Goal: Navigation & Orientation: Find specific page/section

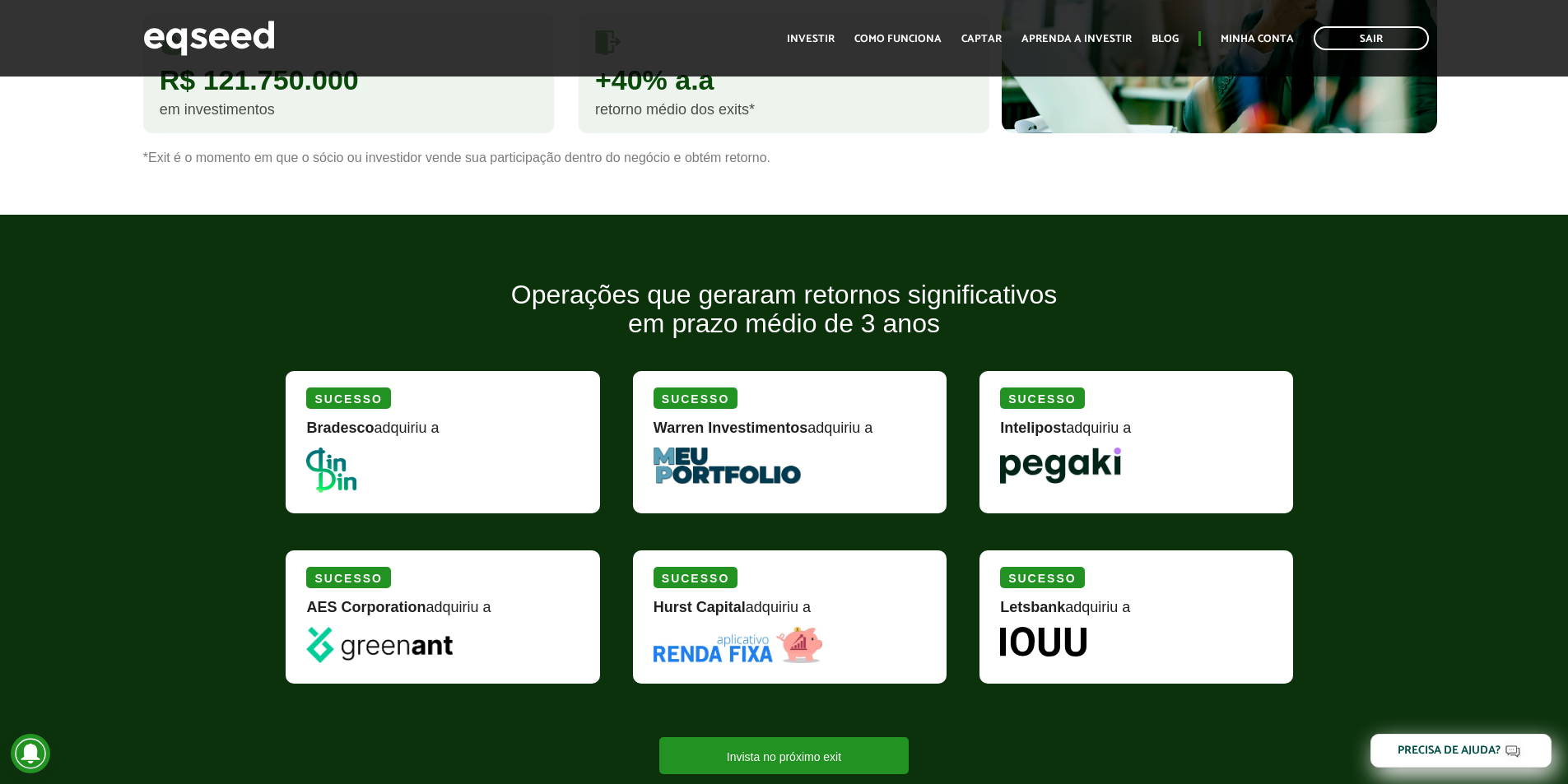
scroll to position [1811, 0]
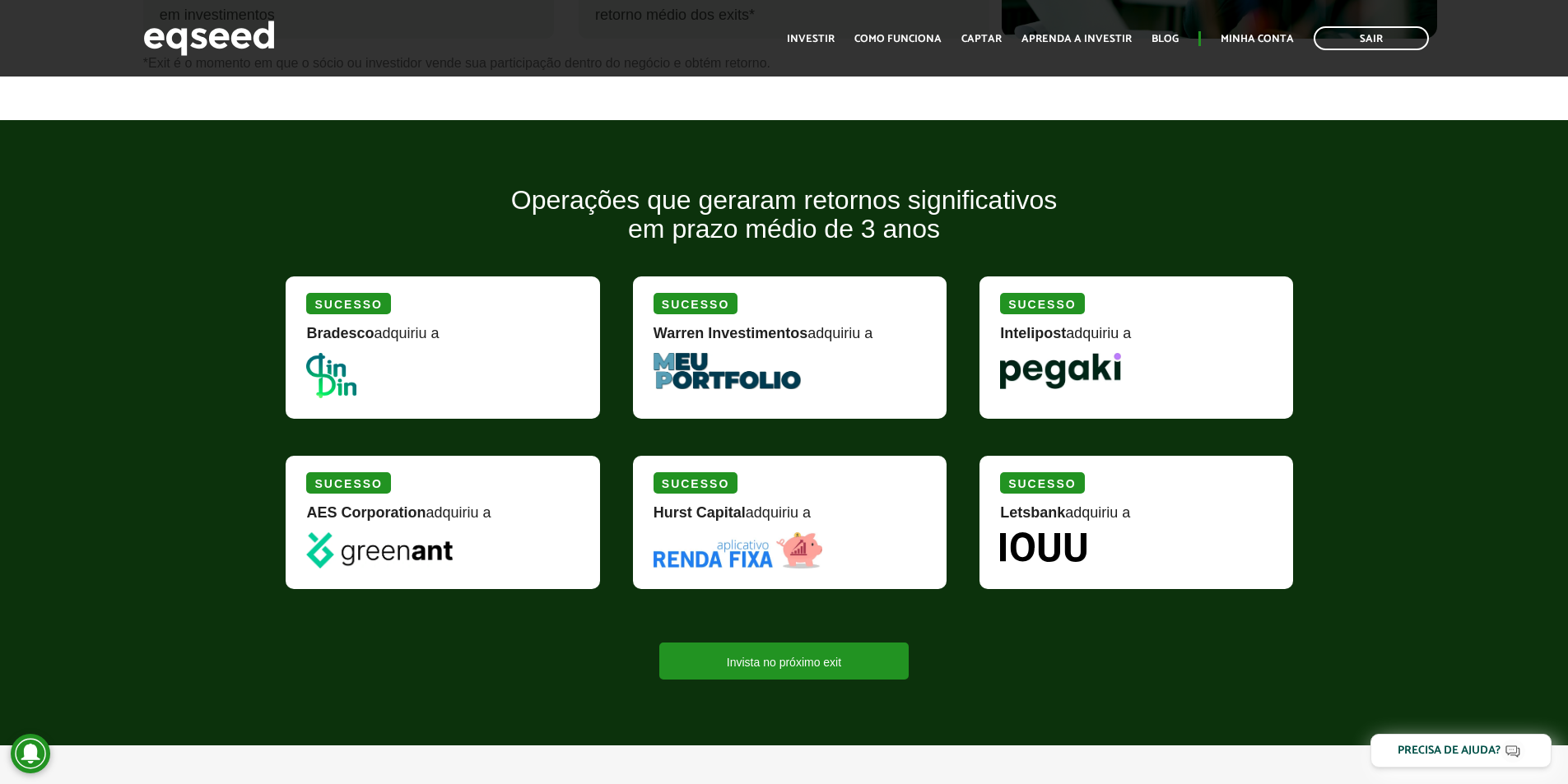
click at [1073, 533] on img at bounding box center [1043, 548] width 86 height 30
click at [724, 525] on div "Hurst Capital adquiriu a" at bounding box center [790, 518] width 272 height 27
click at [769, 516] on div "Hurst Capital adquiriu a" at bounding box center [790, 518] width 272 height 27
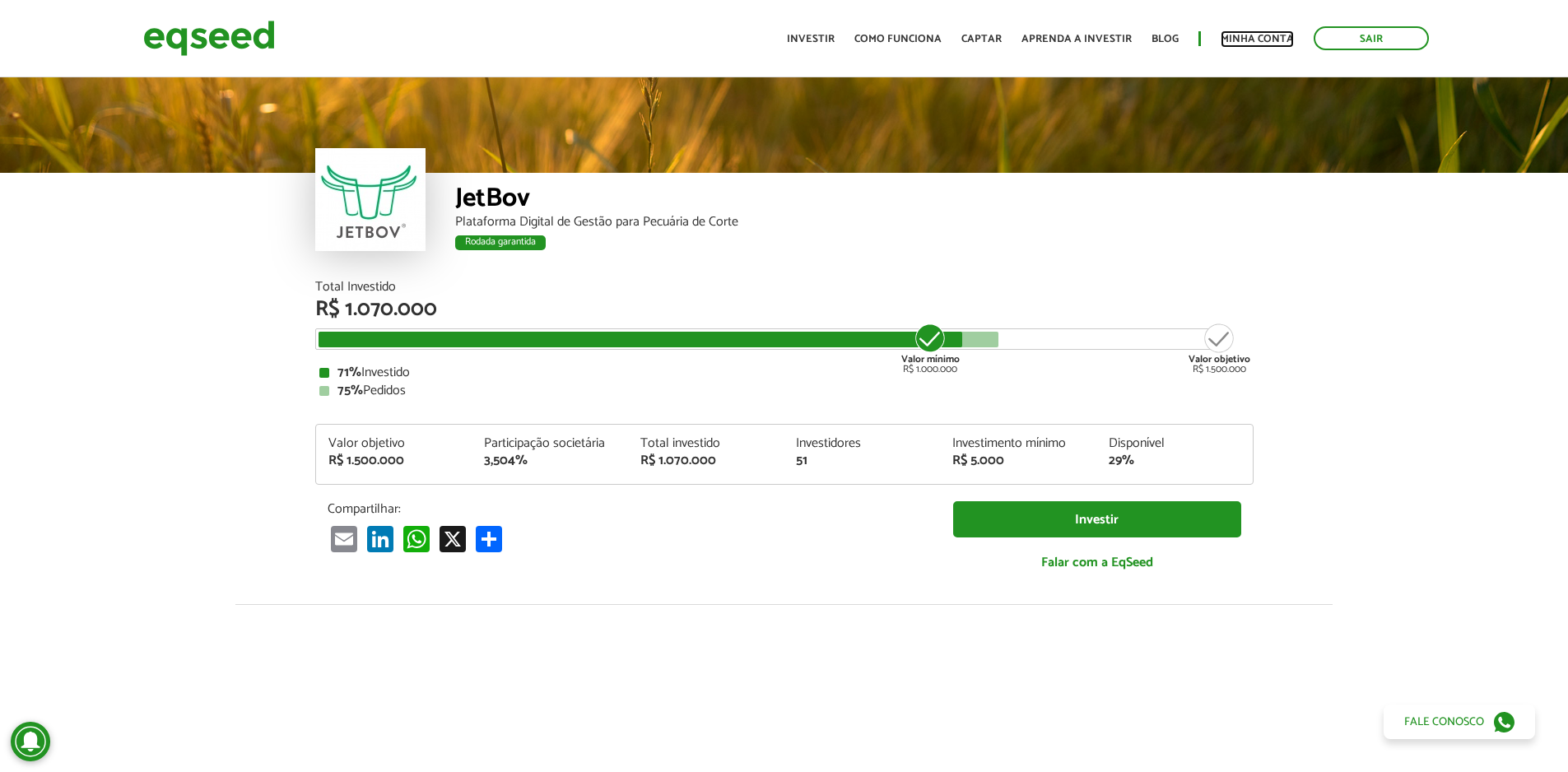
click at [1242, 38] on link "Minha conta" at bounding box center [1257, 39] width 73 height 11
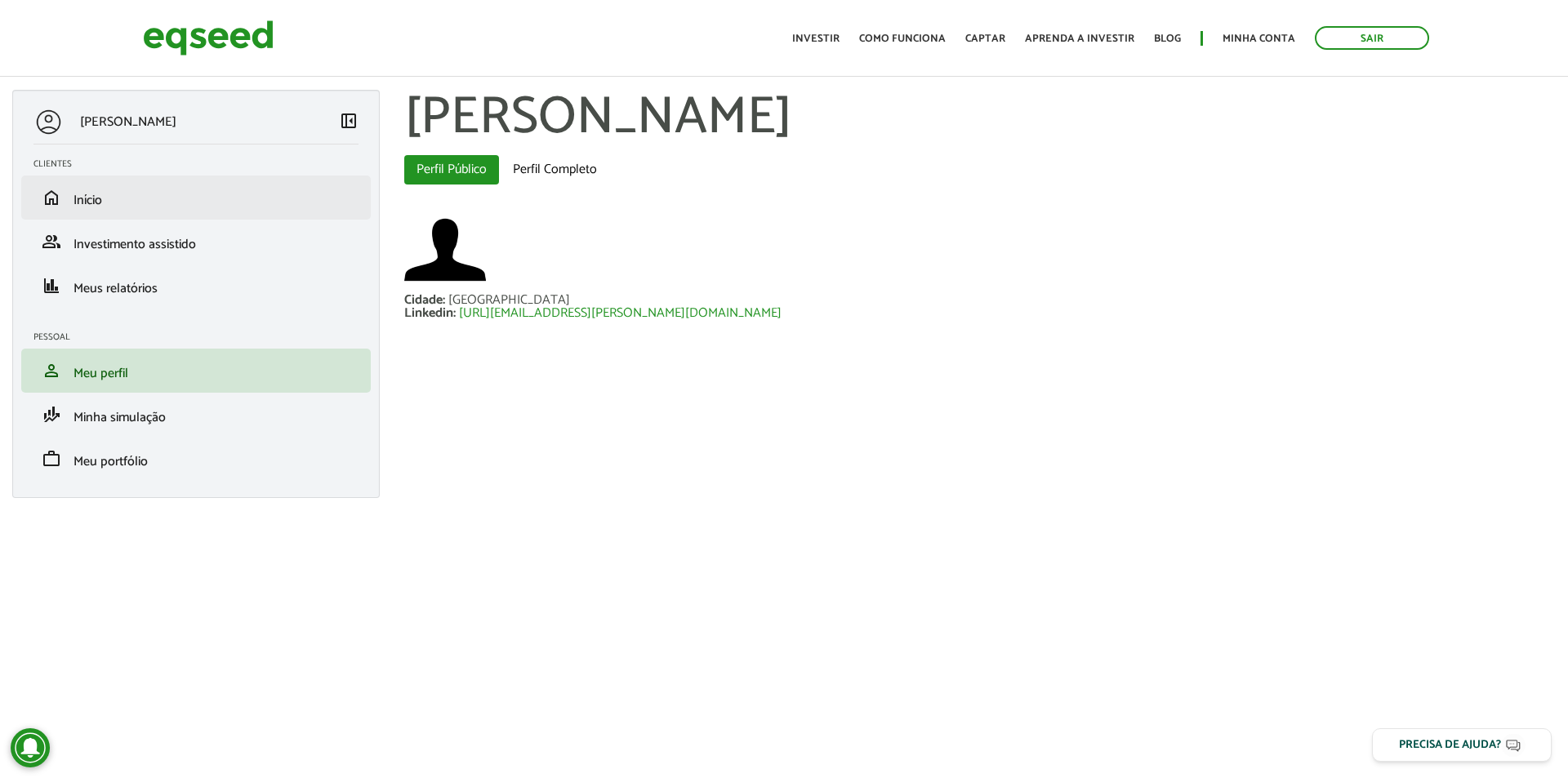
click at [157, 212] on li "home Início" at bounding box center [196, 198] width 349 height 44
click at [143, 197] on link "home Início" at bounding box center [195, 197] width 325 height 19
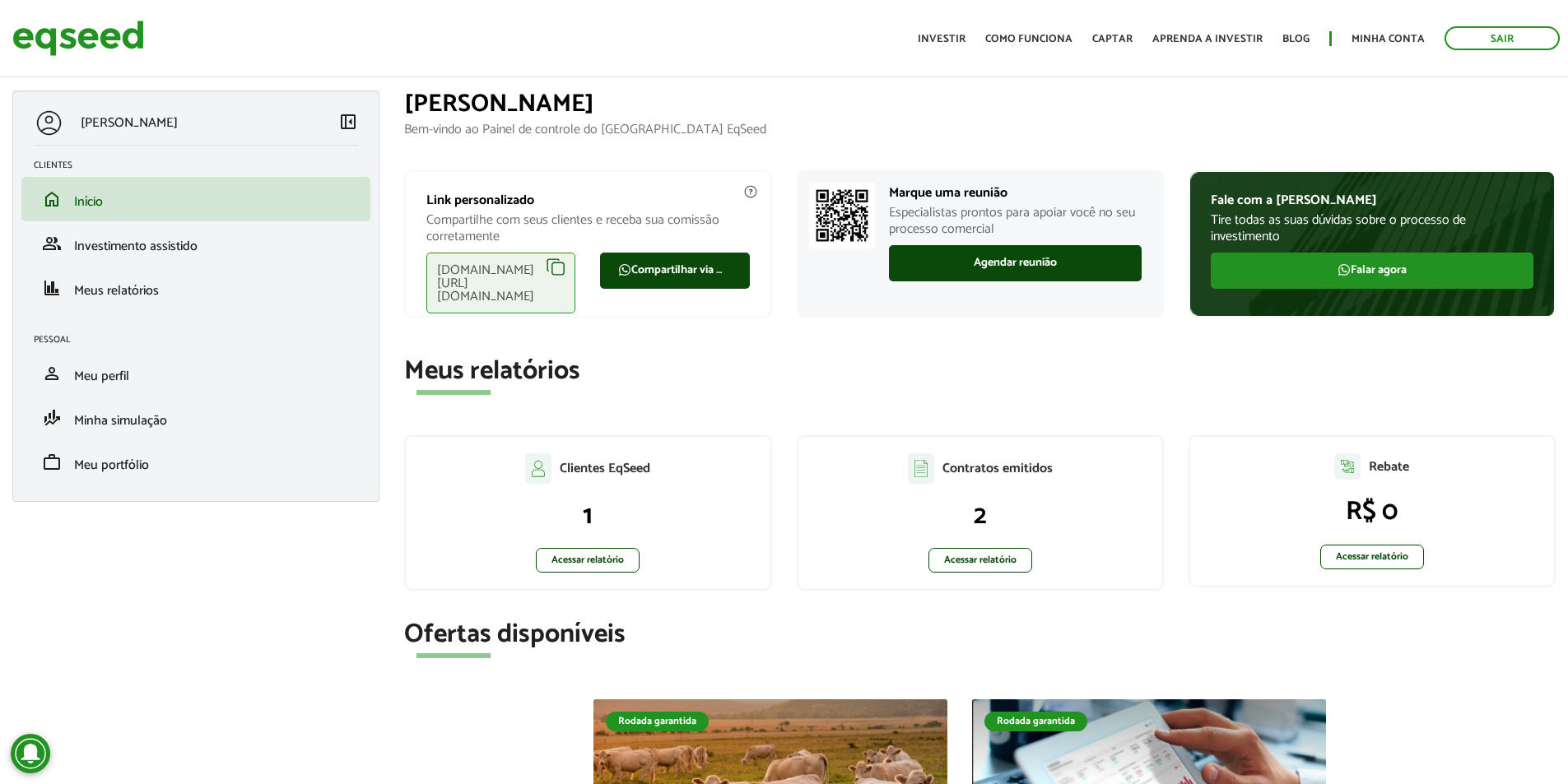
click at [549, 264] on div "[DOMAIN_NAME][URL][DOMAIN_NAME]" at bounding box center [500, 284] width 149 height 61
